Goal: Find specific page/section: Find specific page/section

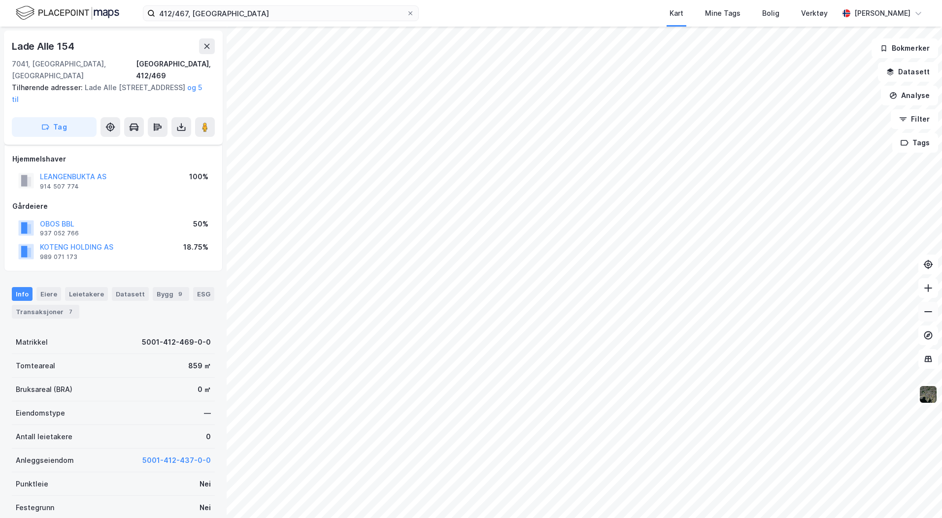
scroll to position [4, 0]
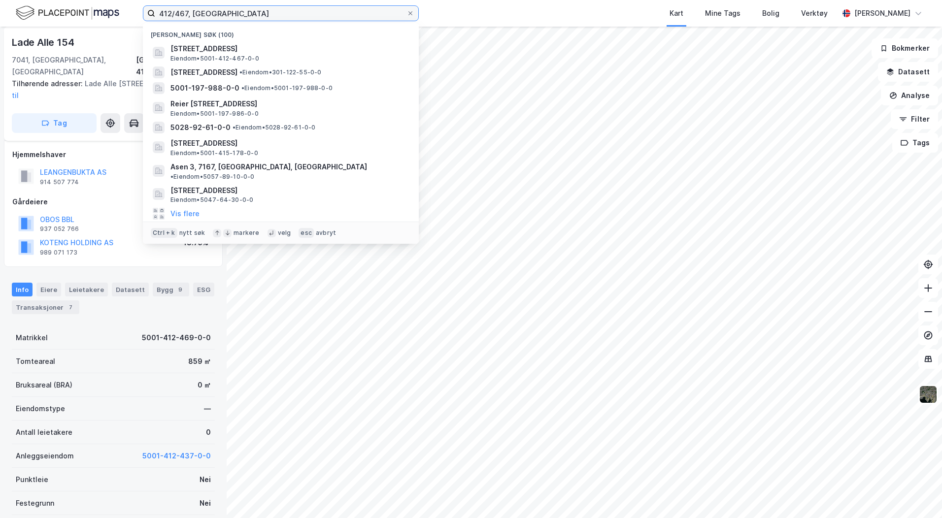
click at [237, 13] on input "412/467, [GEOGRAPHIC_DATA]" at bounding box center [280, 13] width 251 height 15
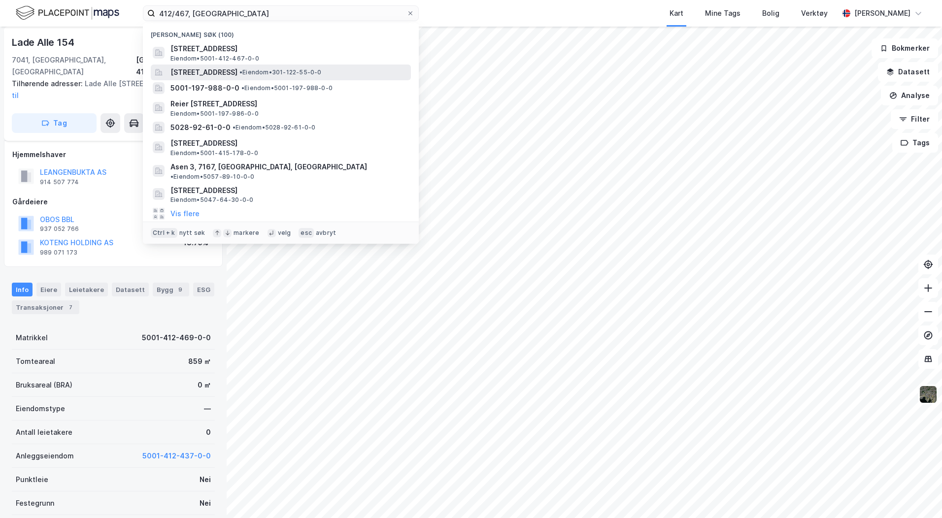
click at [234, 70] on span "[STREET_ADDRESS]" at bounding box center [203, 72] width 67 height 12
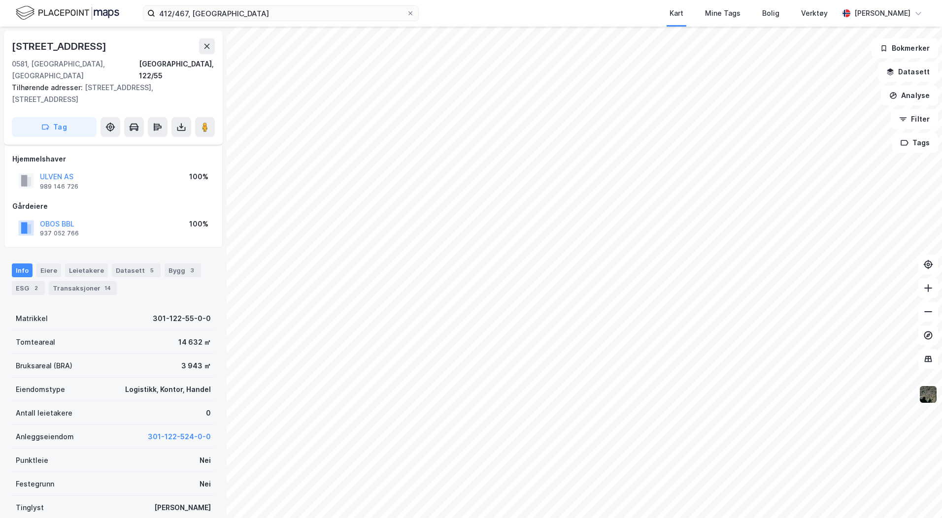
scroll to position [4, 0]
